Goal: Task Accomplishment & Management: Use online tool/utility

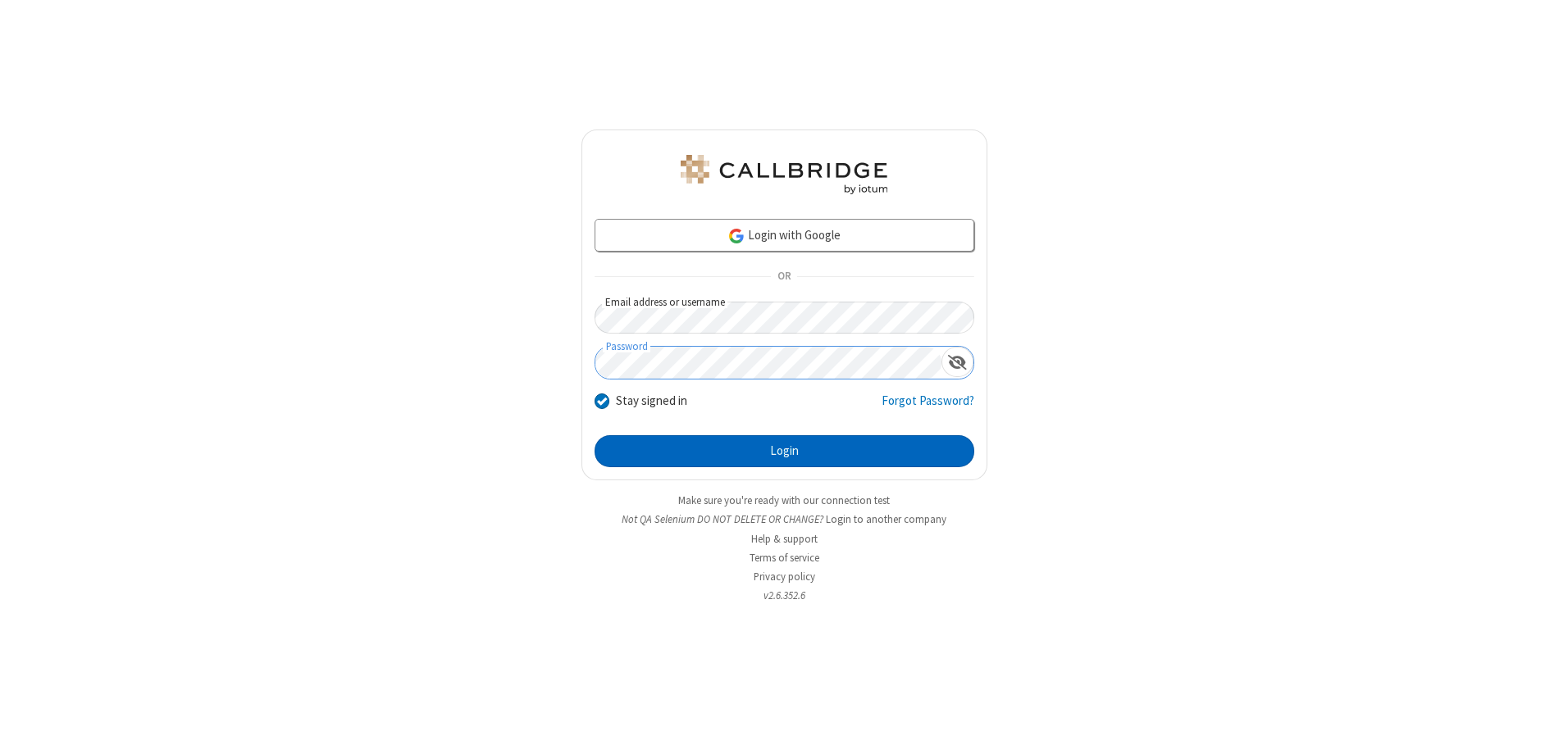
click at [784, 451] on button "Login" at bounding box center [784, 451] width 380 height 33
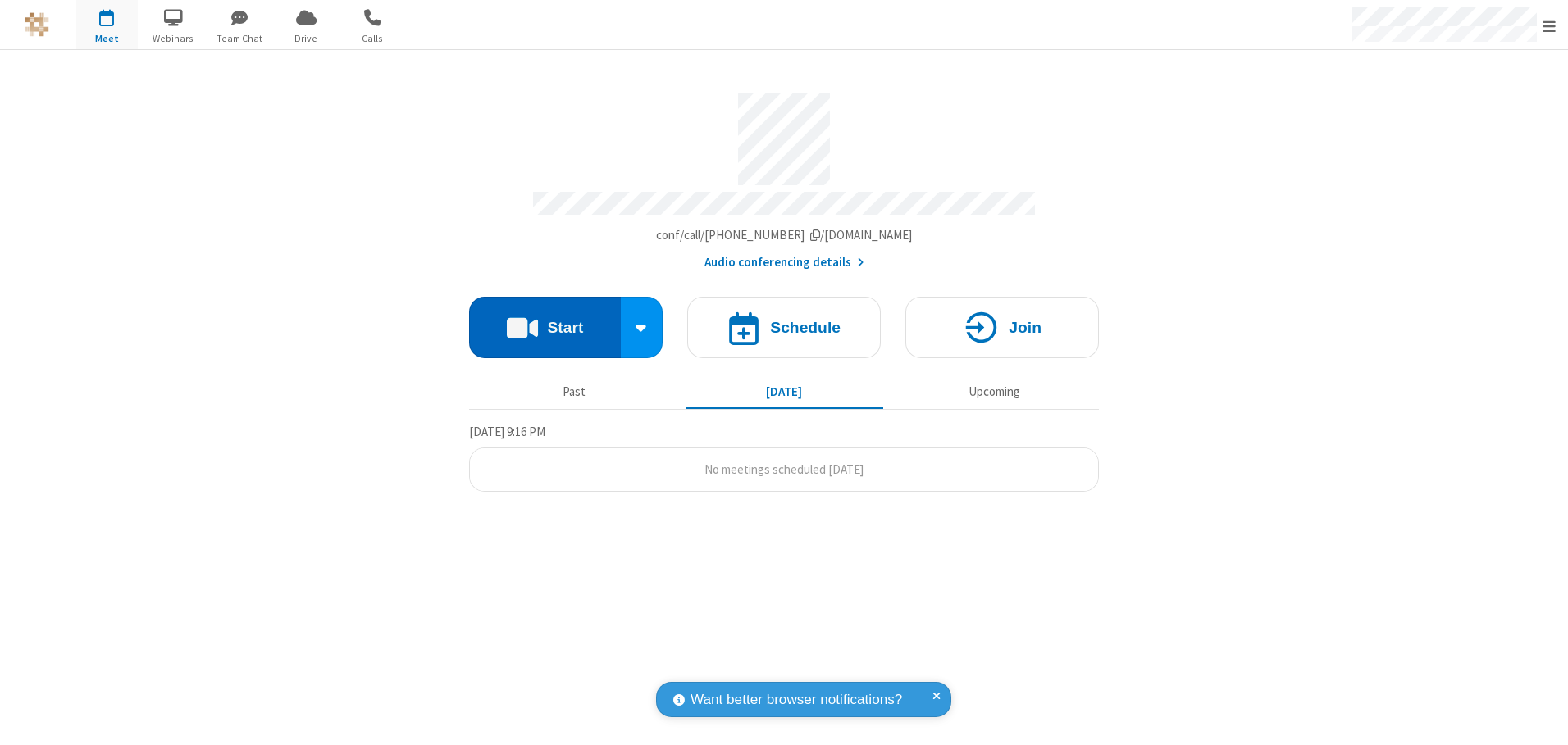
click at [544, 321] on button "Start" at bounding box center [544, 327] width 152 height 61
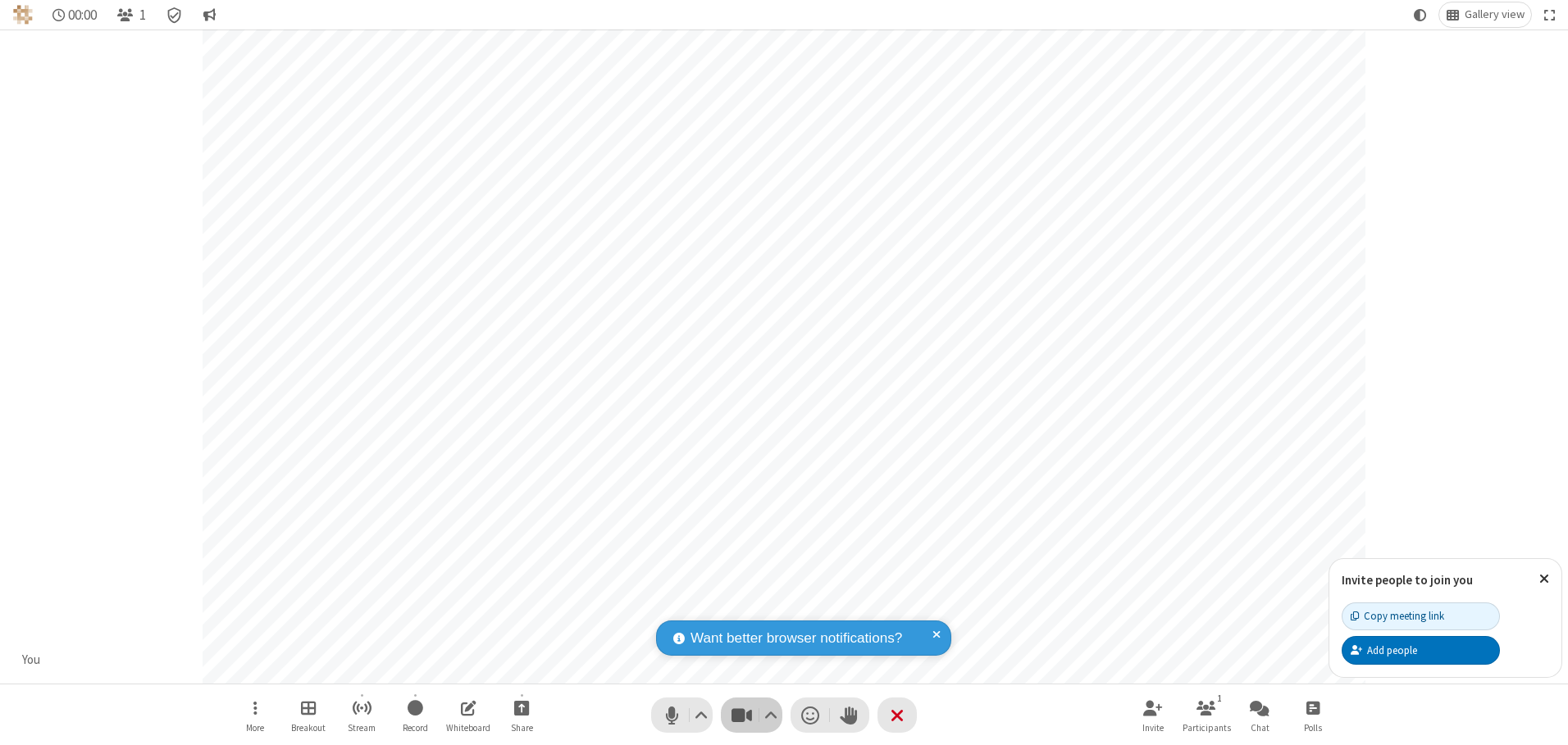
click at [741, 715] on span "Stop video (Alt+V)" at bounding box center [740, 715] width 24 height 23
click at [741, 715] on span "Start video (Alt+V)" at bounding box center [740, 715] width 24 height 23
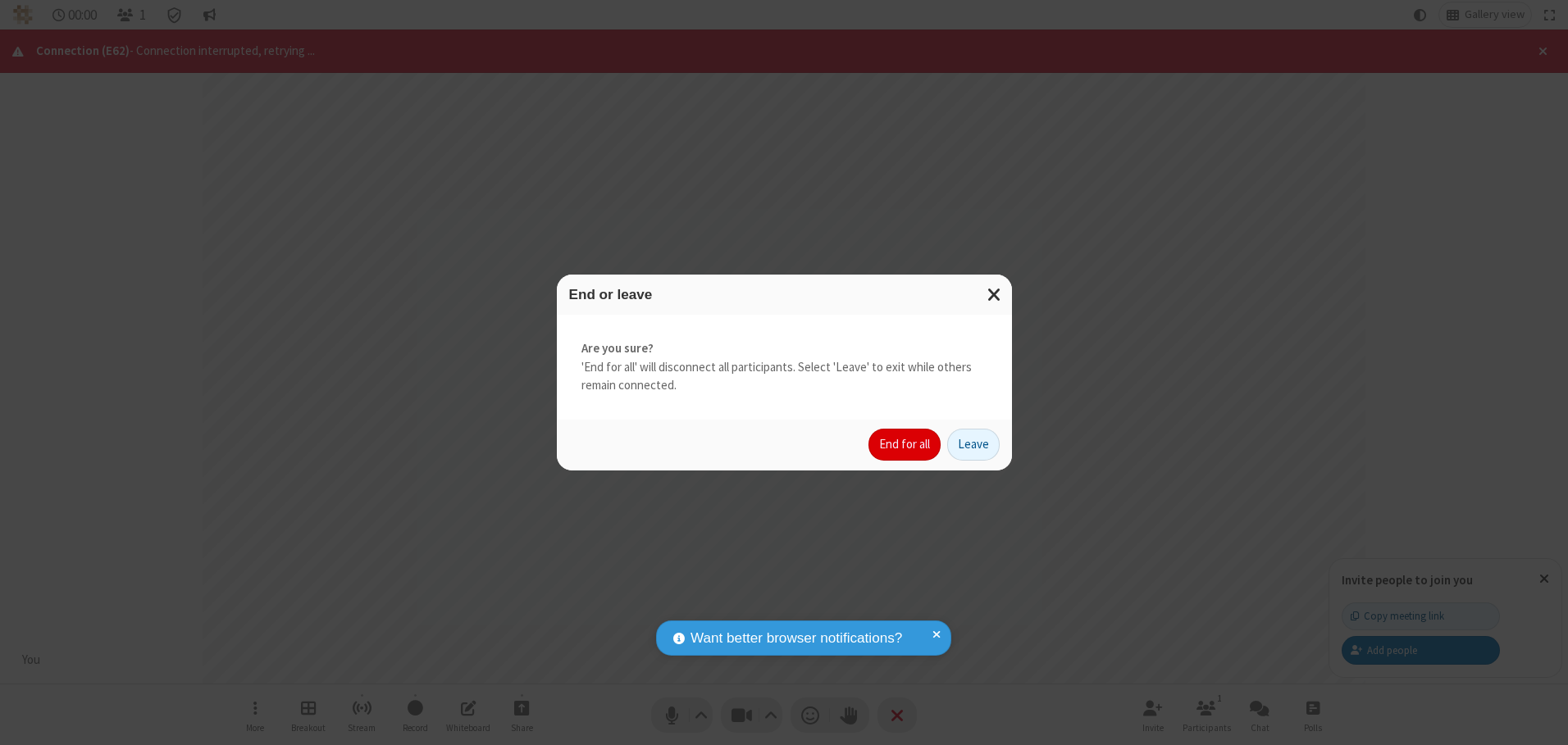
click at [906, 444] on button "End for all" at bounding box center [905, 444] width 72 height 33
